Goal: Transaction & Acquisition: Purchase product/service

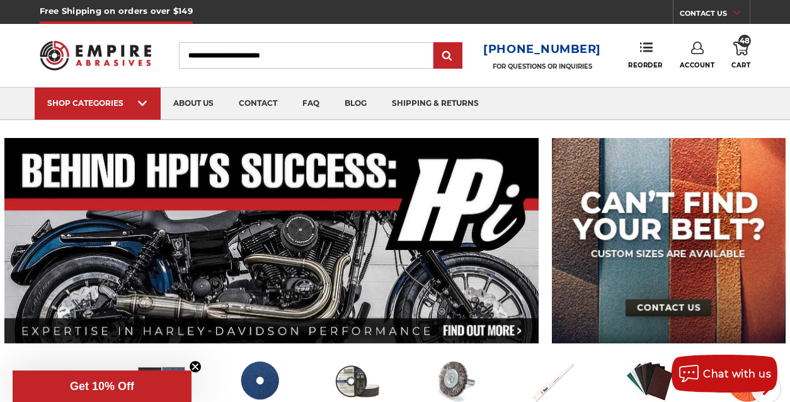
click at [740, 47] on icon at bounding box center [740, 49] width 15 height 14
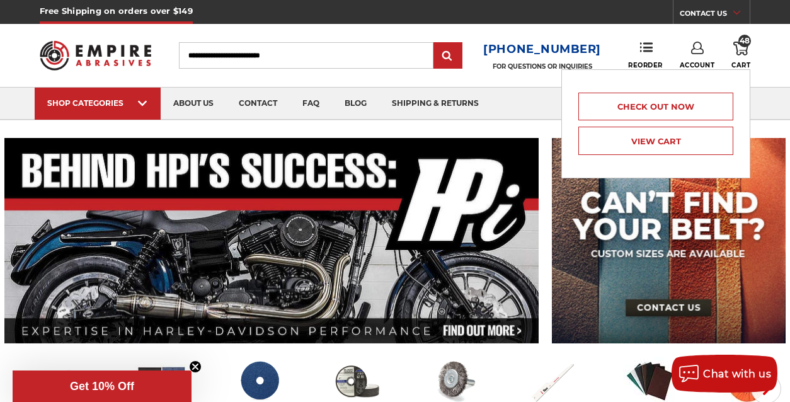
click at [779, 54] on header "Free Shipping on orders over $149 CONTACT US Monday - Friday (excluding holiday…" at bounding box center [395, 60] width 790 height 120
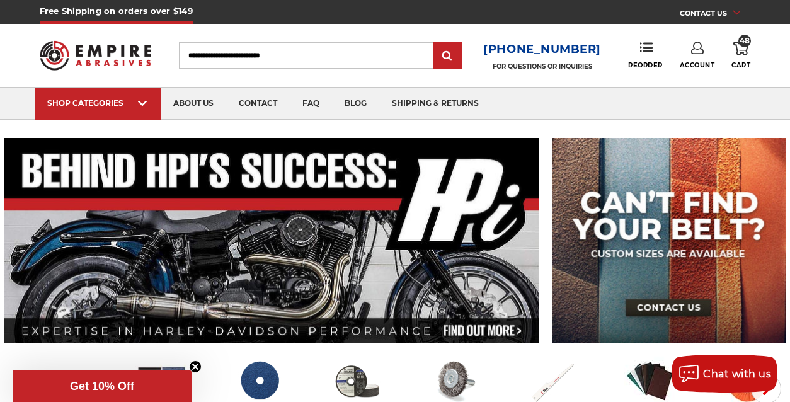
click at [693, 52] on icon at bounding box center [697, 48] width 13 height 13
click at [696, 80] on link "Account" at bounding box center [697, 82] width 90 height 24
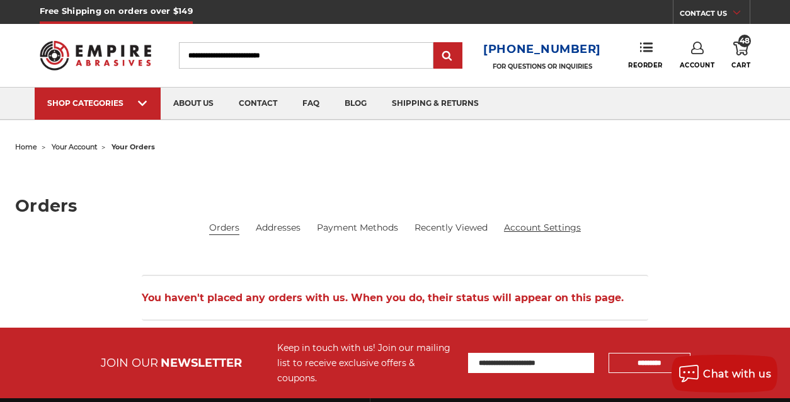
click at [542, 230] on link "Account Settings" at bounding box center [542, 227] width 77 height 13
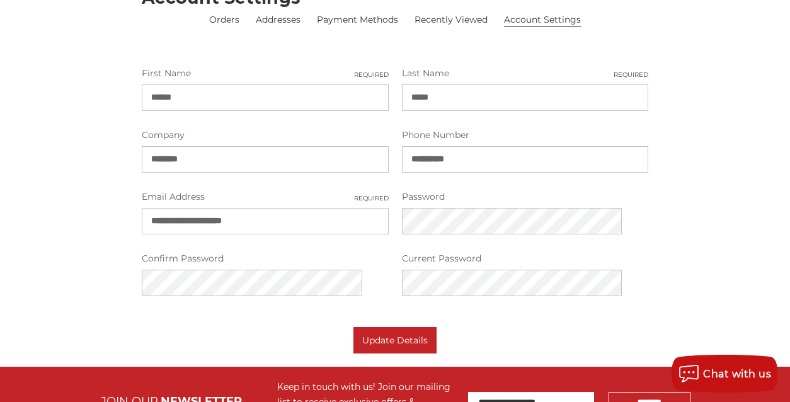
scroll to position [63, 0]
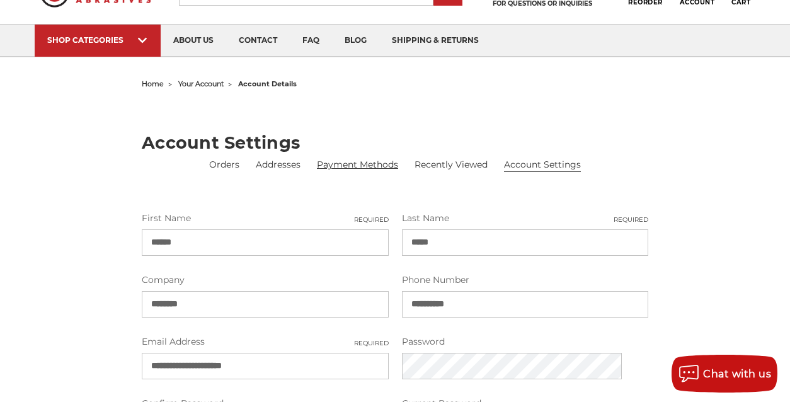
click at [318, 162] on link "Payment Methods" at bounding box center [357, 164] width 81 height 13
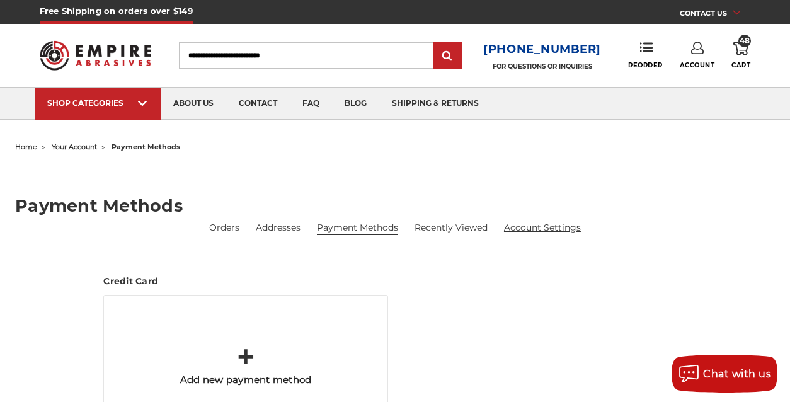
click at [531, 225] on link "Account Settings" at bounding box center [542, 227] width 77 height 13
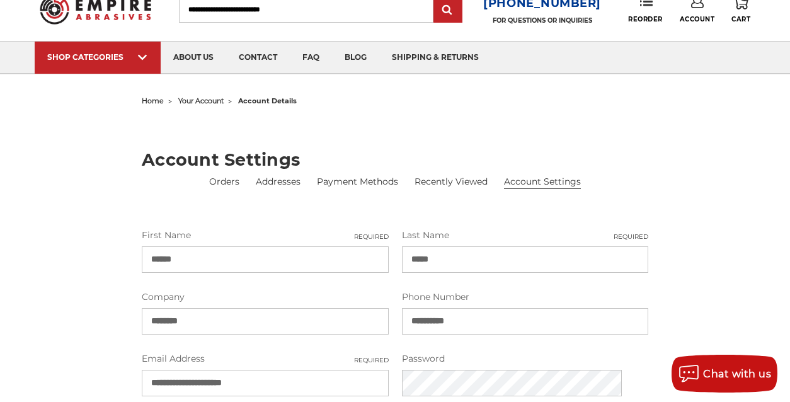
scroll to position [126, 0]
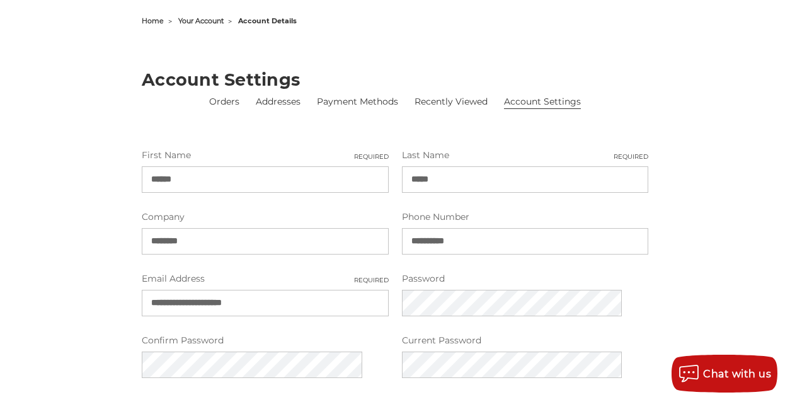
drag, startPoint x: 178, startPoint y: 238, endPoint x: 155, endPoint y: 235, distance: 22.8
click at [158, 237] on div "home your account account details Account Settings Orders Addresses Payment Met…" at bounding box center [395, 223] width 786 height 423
type input "*"
type input "*********"
drag, startPoint x: 473, startPoint y: 241, endPoint x: 366, endPoint y: 236, distance: 107.2
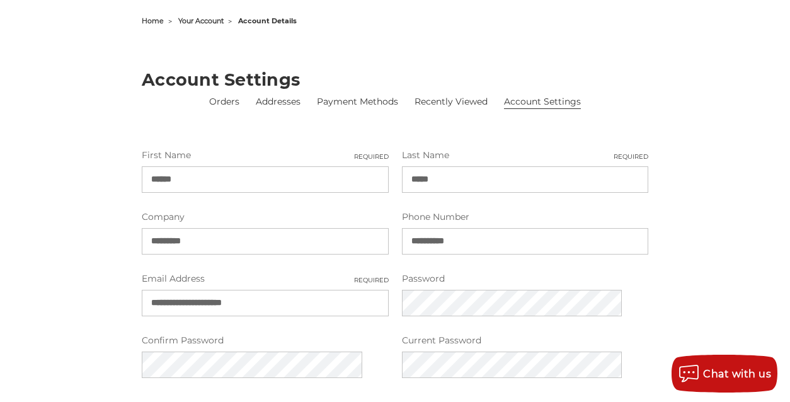
click at [366, 236] on div "**********" at bounding box center [395, 272] width 520 height 247
click at [729, 244] on div "home your account account details Account Settings Orders Addresses Payment Met…" at bounding box center [395, 223] width 786 height 423
drag, startPoint x: 326, startPoint y: 297, endPoint x: 118, endPoint y: 278, distance: 208.8
click at [118, 278] on div "home your account account details Account Settings Orders Addresses Payment Met…" at bounding box center [395, 223] width 786 height 423
click at [691, 284] on div "home your account account details Account Settings Orders Addresses Payment Met…" at bounding box center [395, 223] width 786 height 423
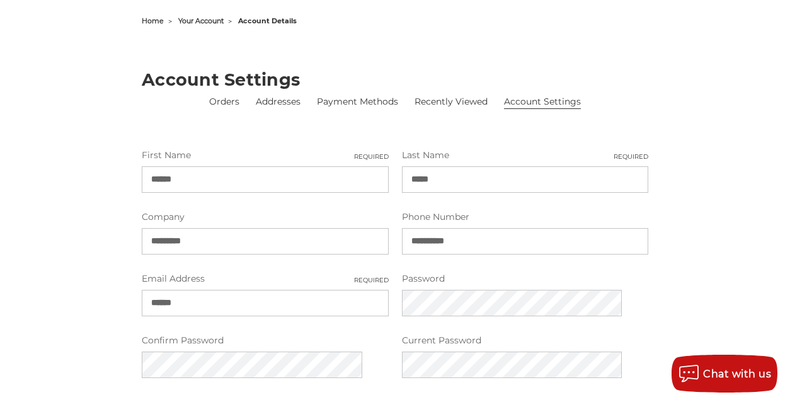
click at [247, 303] on input "******" at bounding box center [265, 303] width 246 height 26
click at [651, 64] on div "home your account account details Account Settings Orders Addresses Payment Met…" at bounding box center [395, 223] width 786 height 423
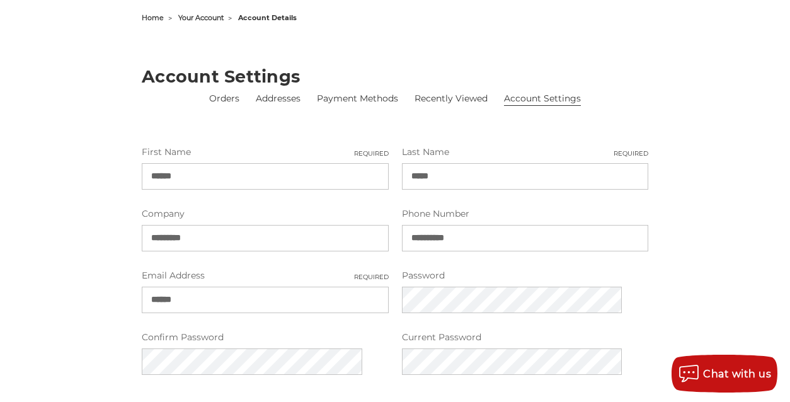
scroll to position [252, 0]
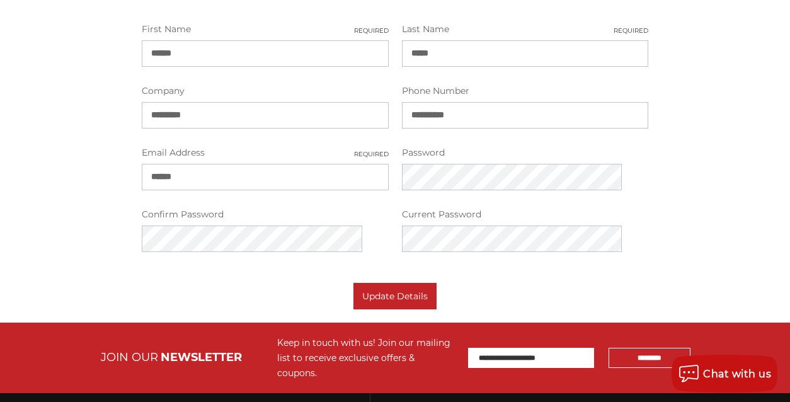
click at [215, 184] on input "******" at bounding box center [265, 177] width 246 height 26
drag, startPoint x: 215, startPoint y: 184, endPoint x: 131, endPoint y: 179, distance: 84.0
click at [130, 179] on div "home your account account details Account Settings Orders Addresses Payment Met…" at bounding box center [395, 97] width 786 height 423
click at [218, 173] on input "******" at bounding box center [265, 177] width 246 height 26
type input "**********"
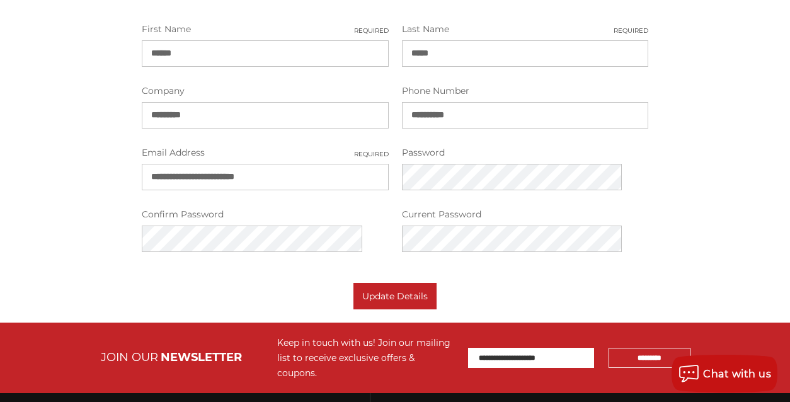
click at [122, 166] on div "home your account account details Account Settings Orders Addresses Payment Met…" at bounding box center [395, 97] width 786 height 423
click at [737, 198] on div "home your account account details Account Settings Orders Addresses Payment Met…" at bounding box center [395, 97] width 786 height 423
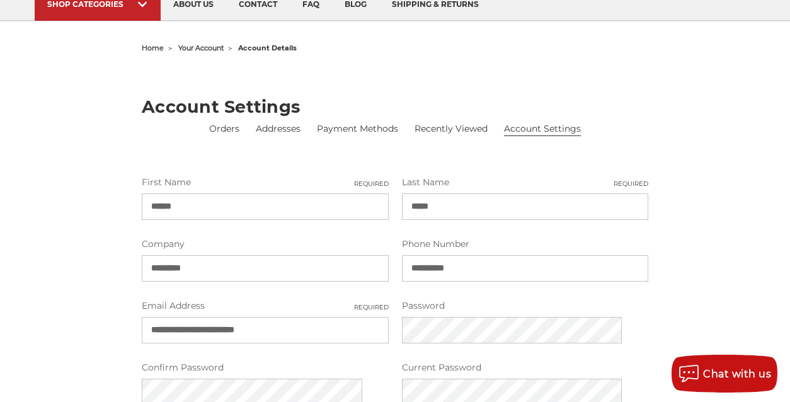
scroll to position [0, 0]
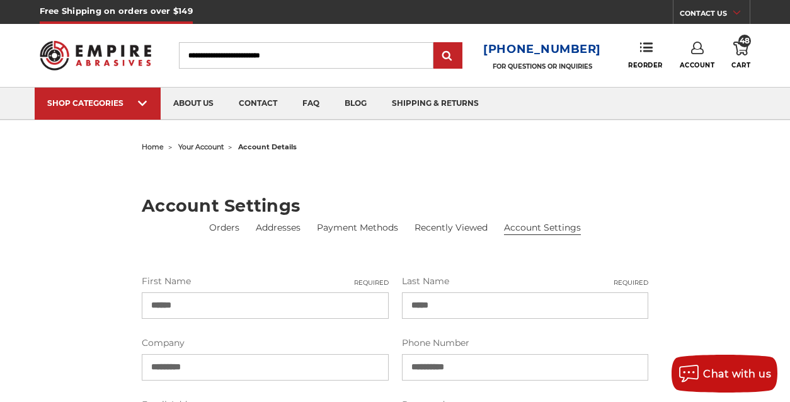
click at [702, 248] on div "home your account account details Account Settings Orders Addresses Payment Met…" at bounding box center [395, 349] width 786 height 423
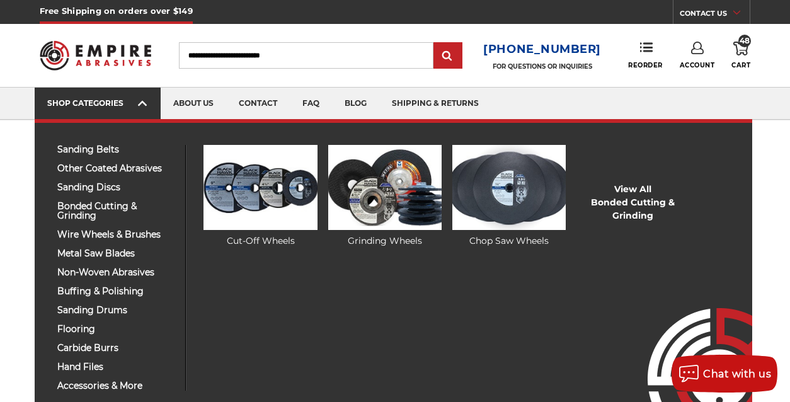
click at [94, 97] on link "SHOP CATEGORIES" at bounding box center [98, 104] width 126 height 32
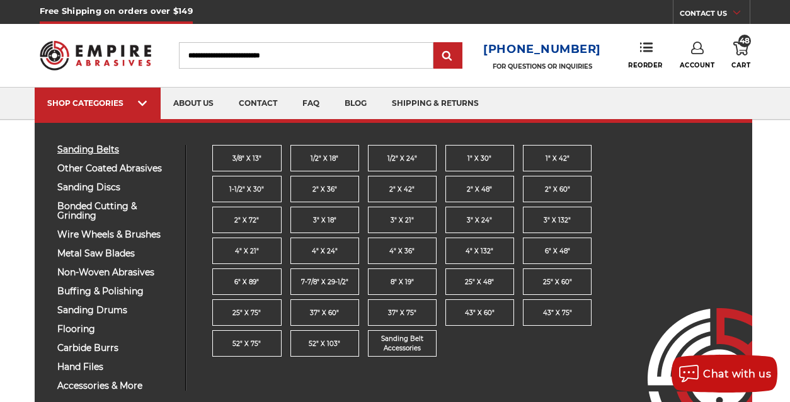
click at [93, 152] on span "sanding belts" at bounding box center [116, 149] width 118 height 9
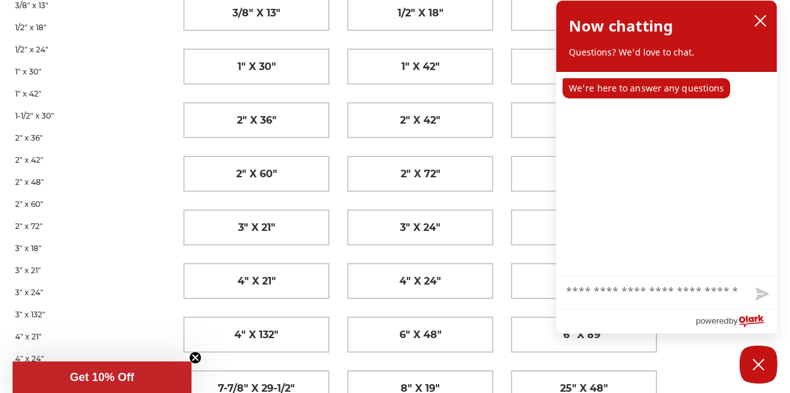
scroll to position [252, 0]
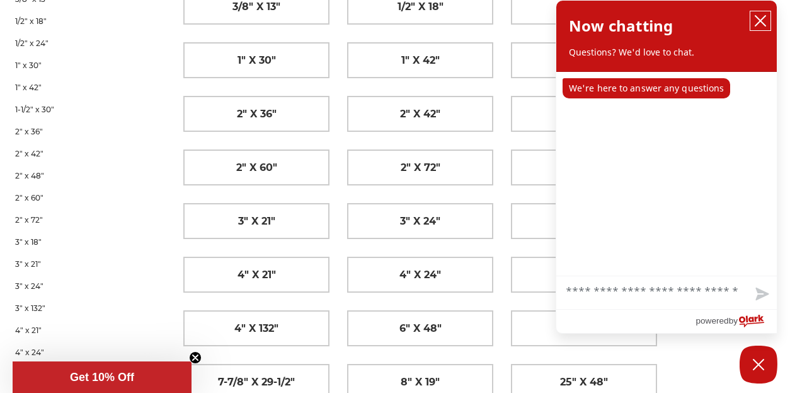
click at [764, 15] on icon "close chatbox" at bounding box center [760, 20] width 13 height 13
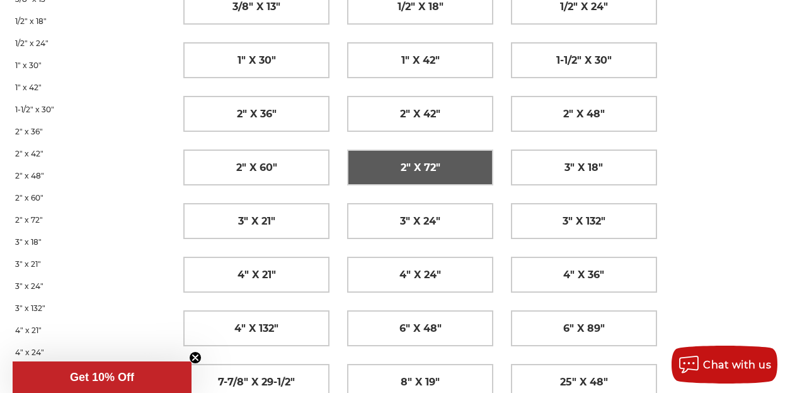
click at [440, 157] on span "2" x 72"" at bounding box center [421, 167] width 40 height 21
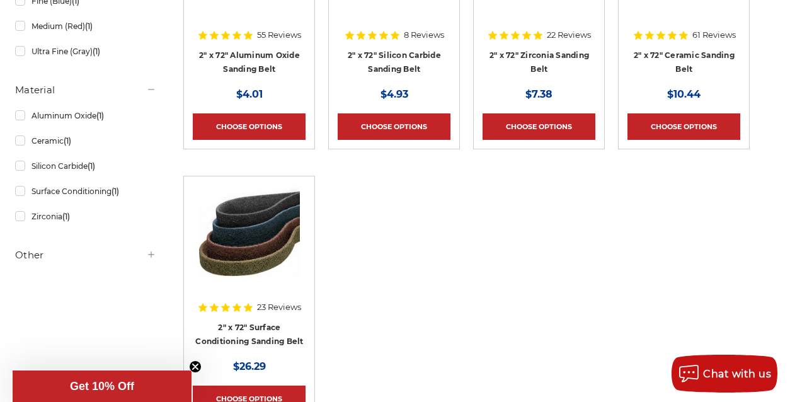
scroll to position [252, 0]
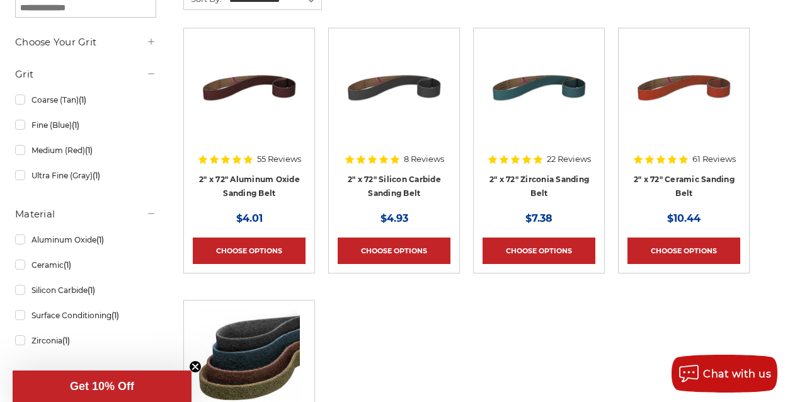
click at [548, 191] on h4 "2" x 72" Zirconia Sanding Belt" at bounding box center [539, 189] width 113 height 35
click at [546, 186] on link "2" x 72" Zirconia Sanding Belt" at bounding box center [540, 187] width 100 height 24
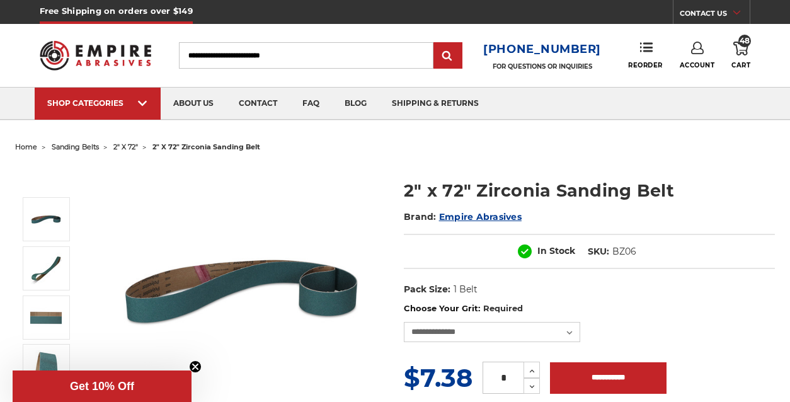
scroll to position [126, 0]
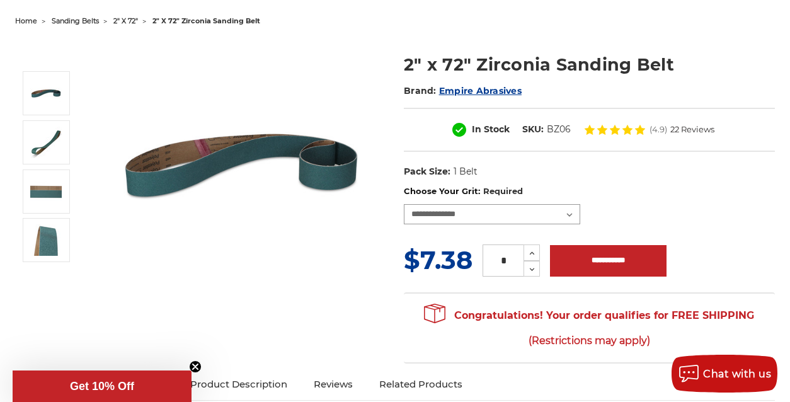
click at [505, 204] on select "**********" at bounding box center [492, 214] width 176 height 20
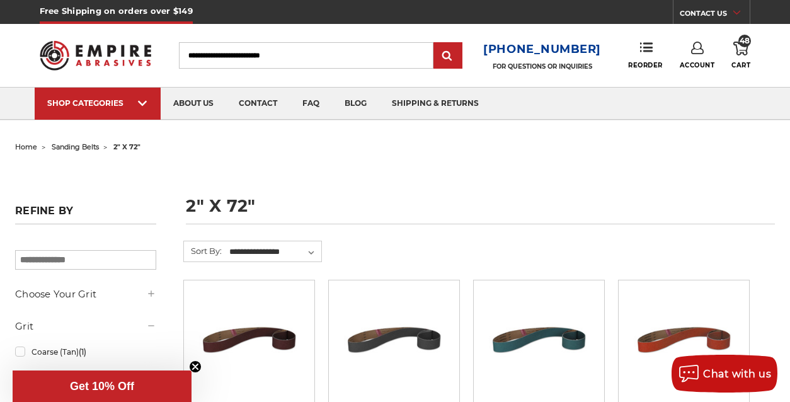
click at [738, 49] on icon at bounding box center [740, 49] width 15 height 14
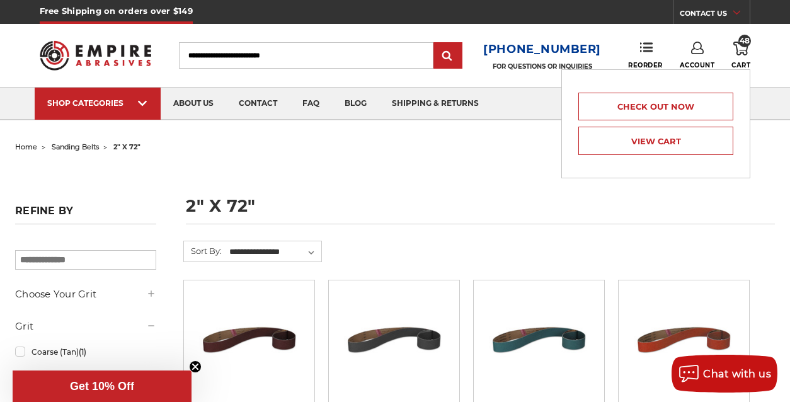
click at [379, 149] on ul "home sanding belts 2" x 72"" at bounding box center [395, 147] width 760 height 18
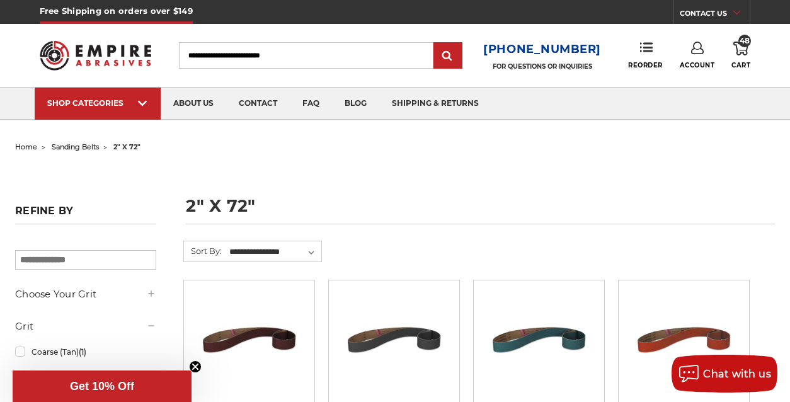
click at [743, 57] on link "48 Cart" at bounding box center [741, 56] width 19 height 28
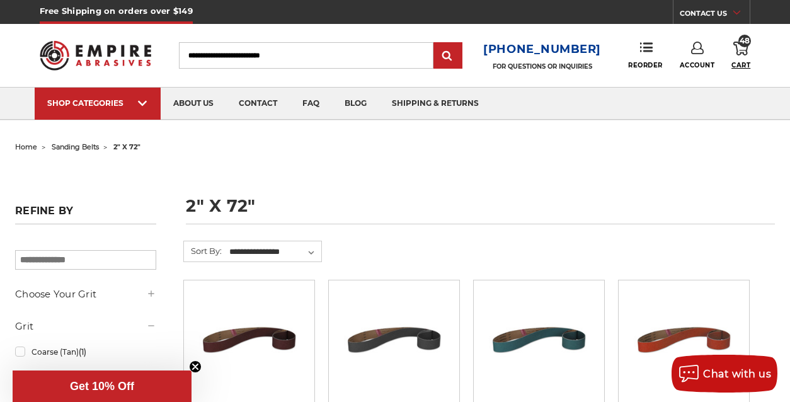
click at [745, 62] on span "Cart" at bounding box center [741, 65] width 19 height 8
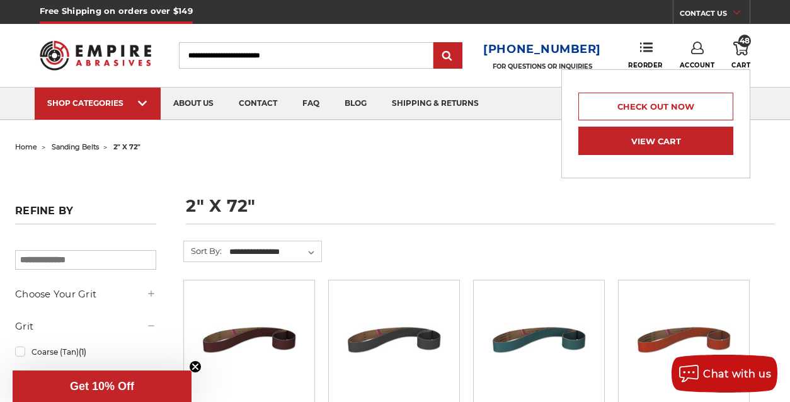
click at [682, 137] on link "View Cart" at bounding box center [655, 141] width 155 height 28
